Goal: Check status

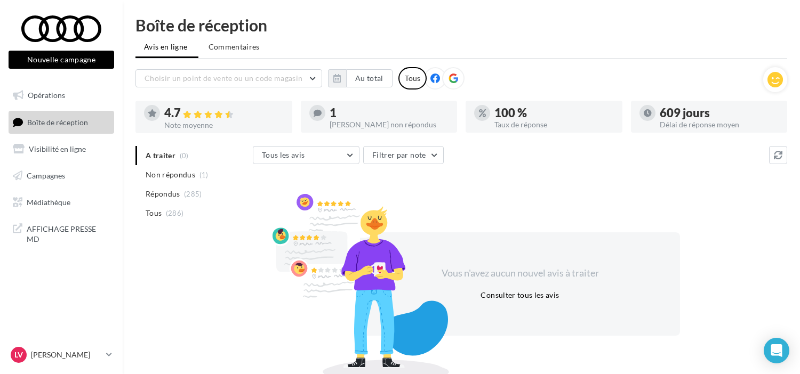
click at [250, 115] on div "4.7" at bounding box center [223, 113] width 119 height 12
click at [373, 84] on button "Au total" at bounding box center [369, 78] width 46 height 18
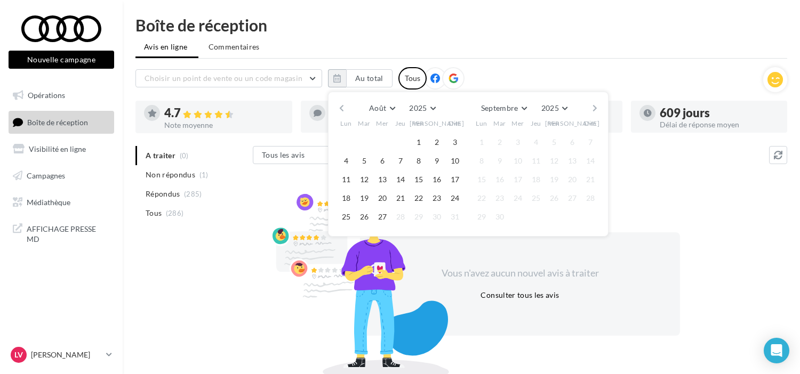
click at [339, 103] on button "button" at bounding box center [341, 108] width 9 height 15
click at [363, 140] on button "1" at bounding box center [364, 142] width 16 height 16
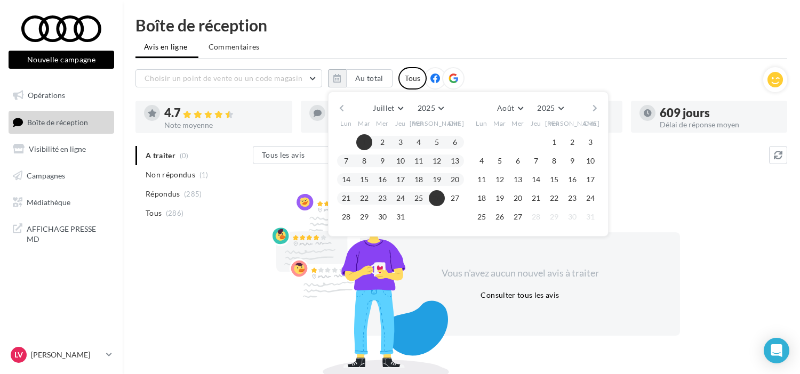
click at [593, 108] on button "button" at bounding box center [594, 108] width 9 height 15
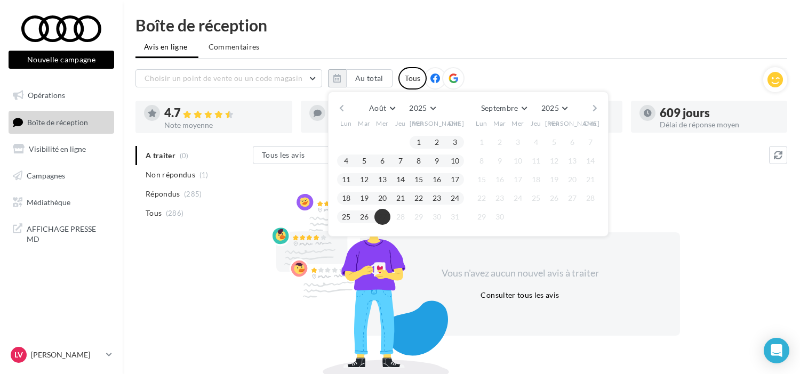
click at [386, 218] on button "27" at bounding box center [382, 217] width 16 height 16
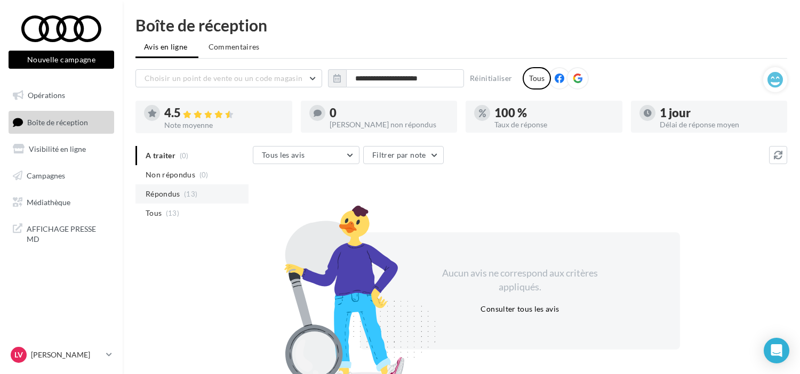
click at [202, 188] on li "Répondus (13)" at bounding box center [191, 193] width 113 height 19
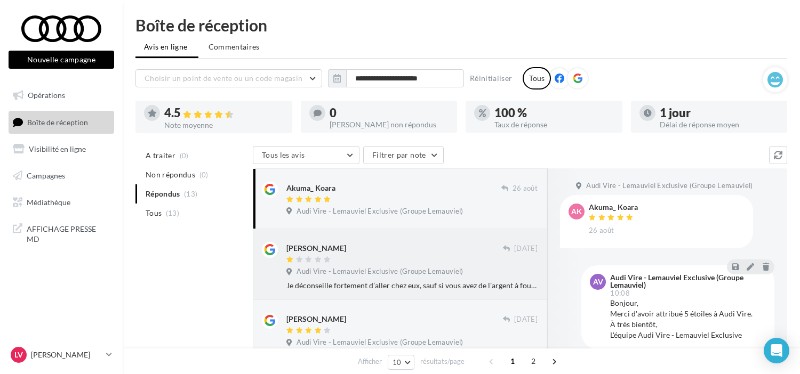
click at [361, 276] on span "Audi Vire - Lemauviel Exclusive (Groupe Lemauviel)" at bounding box center [379, 272] width 166 height 10
